Goal: Task Accomplishment & Management: Manage account settings

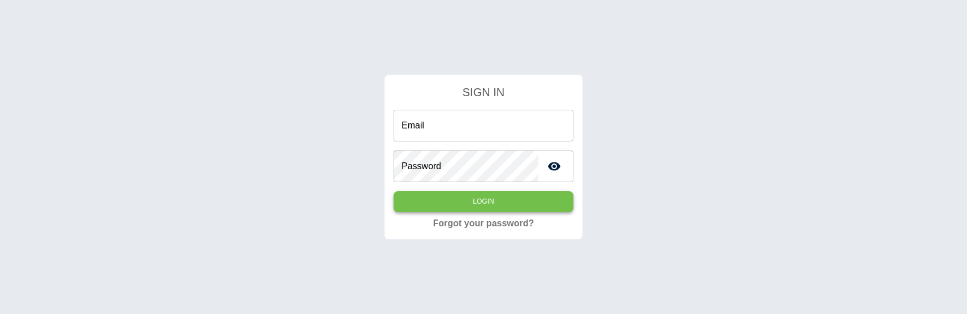
click at [455, 199] on button "Login" at bounding box center [483, 201] width 180 height 21
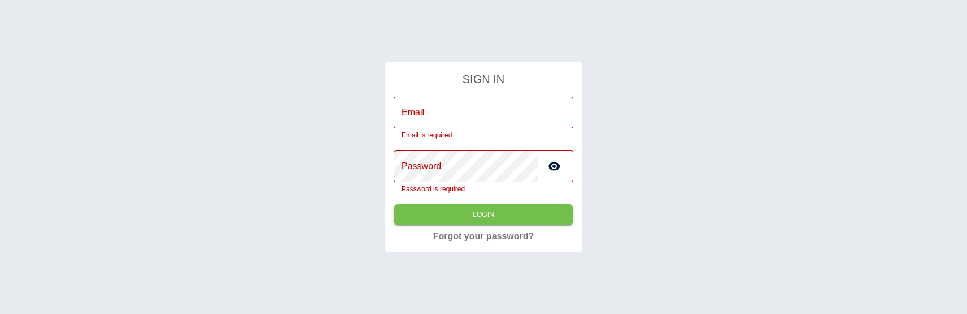
click at [445, 118] on input "Email" at bounding box center [483, 113] width 180 height 32
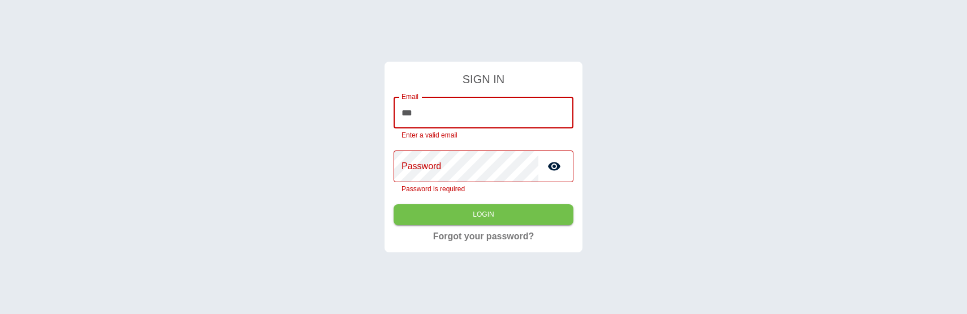
type input "**********"
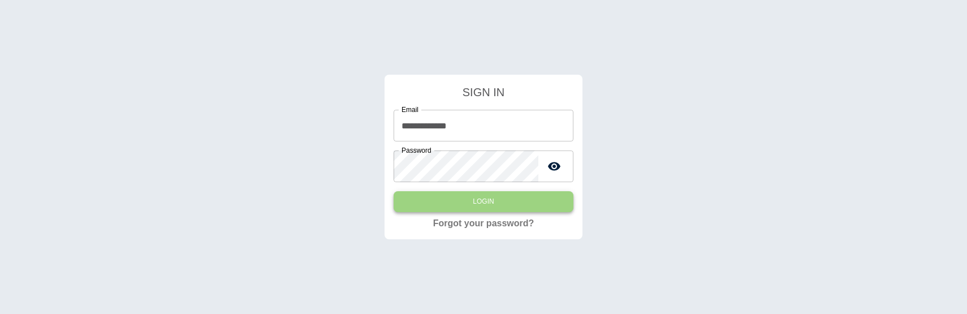
click at [457, 209] on button "Login" at bounding box center [483, 201] width 180 height 21
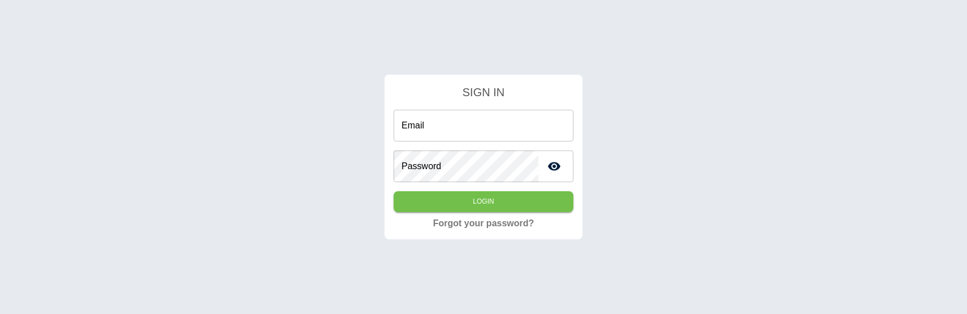
drag, startPoint x: 330, startPoint y: 160, endPoint x: 484, endPoint y: 444, distance: 323.5
click at [0, 0] on div "SIGN IN Email Email Password Password Login Forgot your password?" at bounding box center [483, 157] width 967 height 314
